Goal: Find specific page/section: Find specific page/section

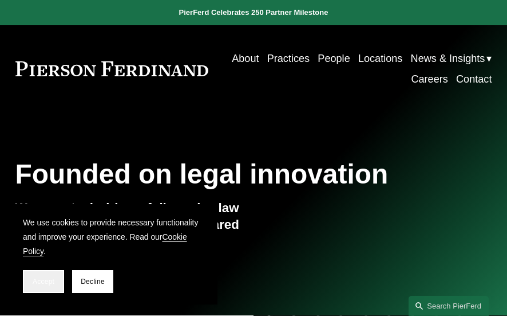
click at [43, 285] on button "Accept" at bounding box center [43, 281] width 41 height 23
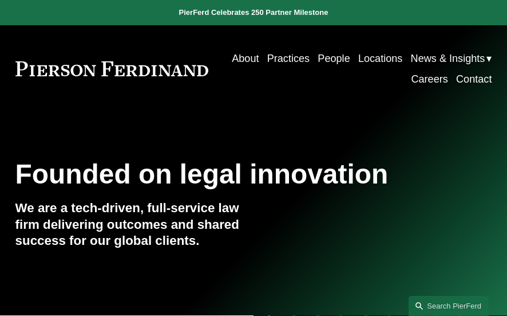
click at [322, 58] on link "People" at bounding box center [334, 58] width 32 height 21
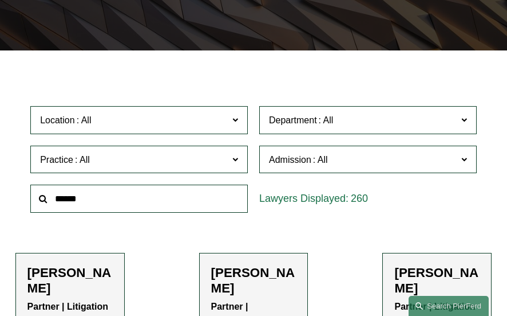
scroll to position [245, 0]
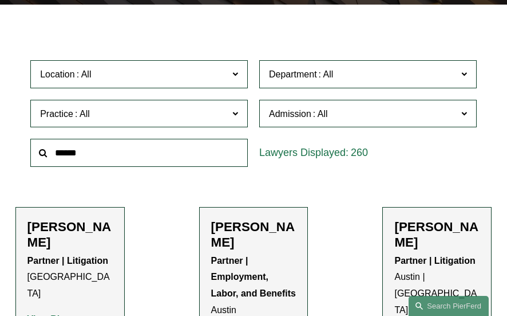
click at [116, 154] on input "text" at bounding box center [139, 153] width 218 height 28
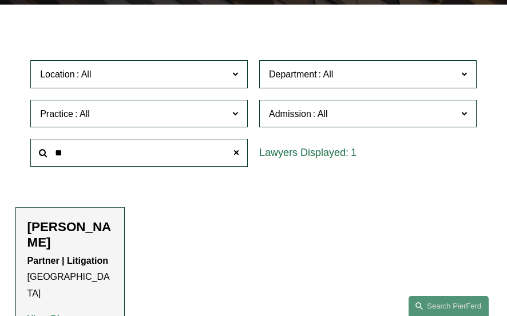
type input "*"
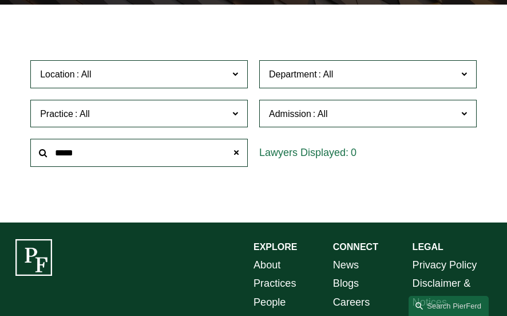
type input "*****"
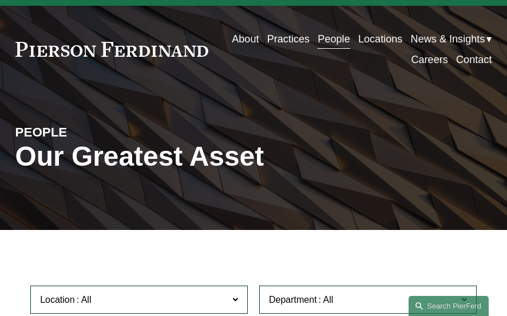
scroll to position [0, 0]
